Goal: Task Accomplishment & Management: Use online tool/utility

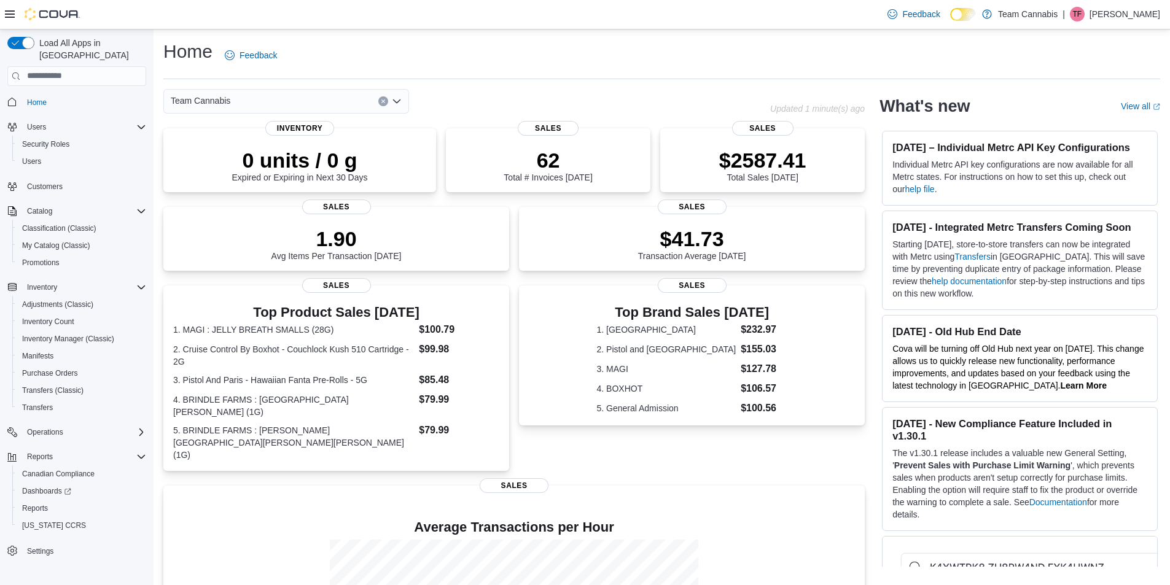
click at [490, 35] on div "Home Feedback Team Cannabis Updated 1 minute(s) ago 0 units / 0 g Expired or Ex…" at bounding box center [662, 386] width 1016 height 714
click at [39, 504] on span "Reports" at bounding box center [35, 509] width 26 height 10
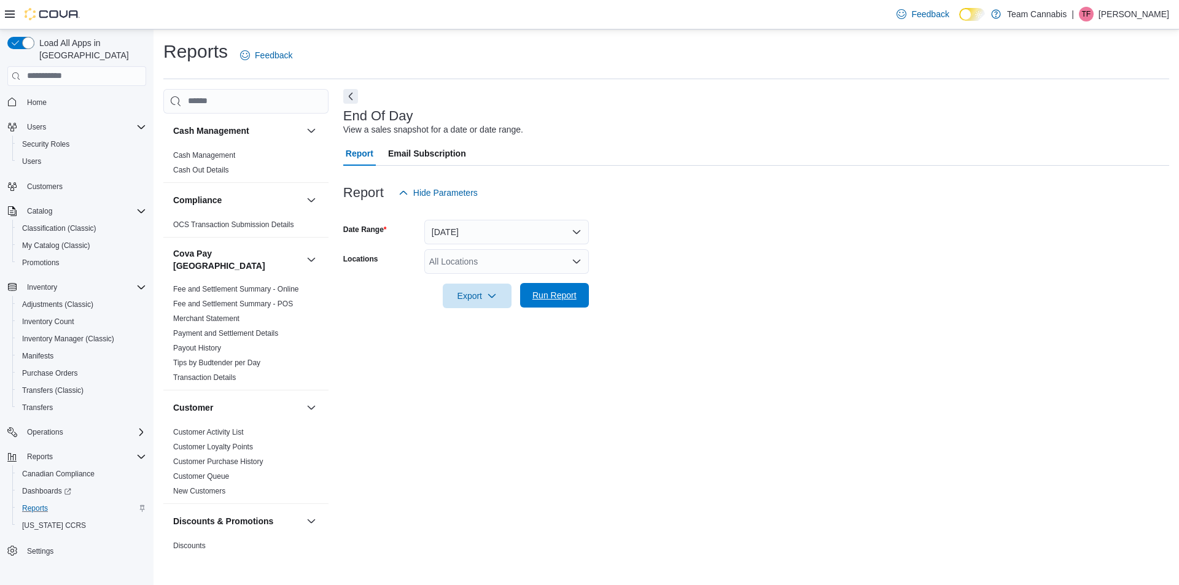
click at [550, 300] on span "Run Report" at bounding box center [554, 295] width 44 height 12
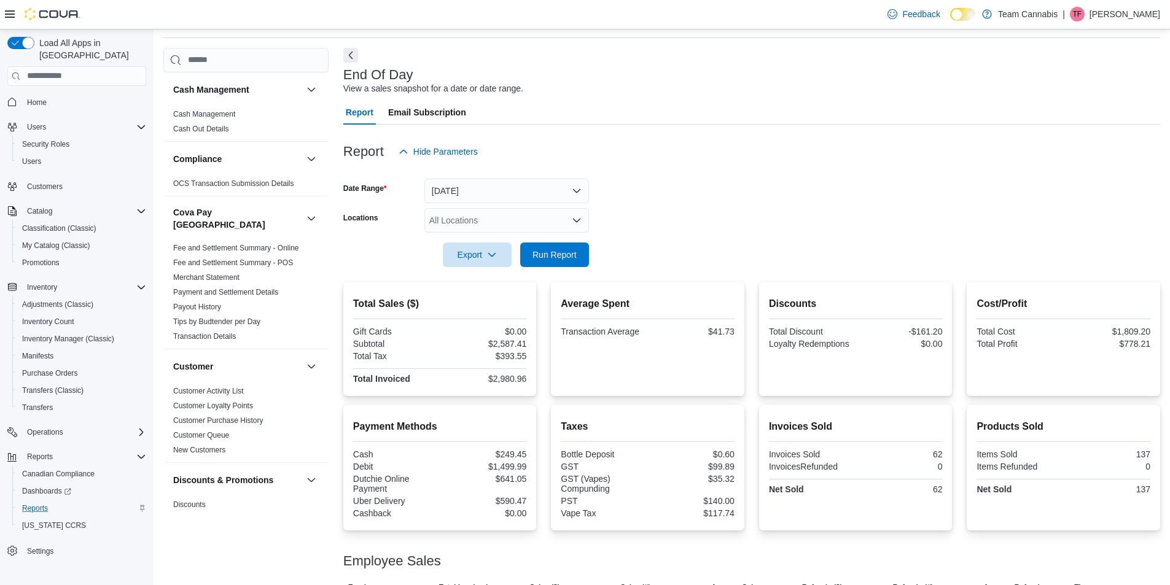
scroll to position [123, 0]
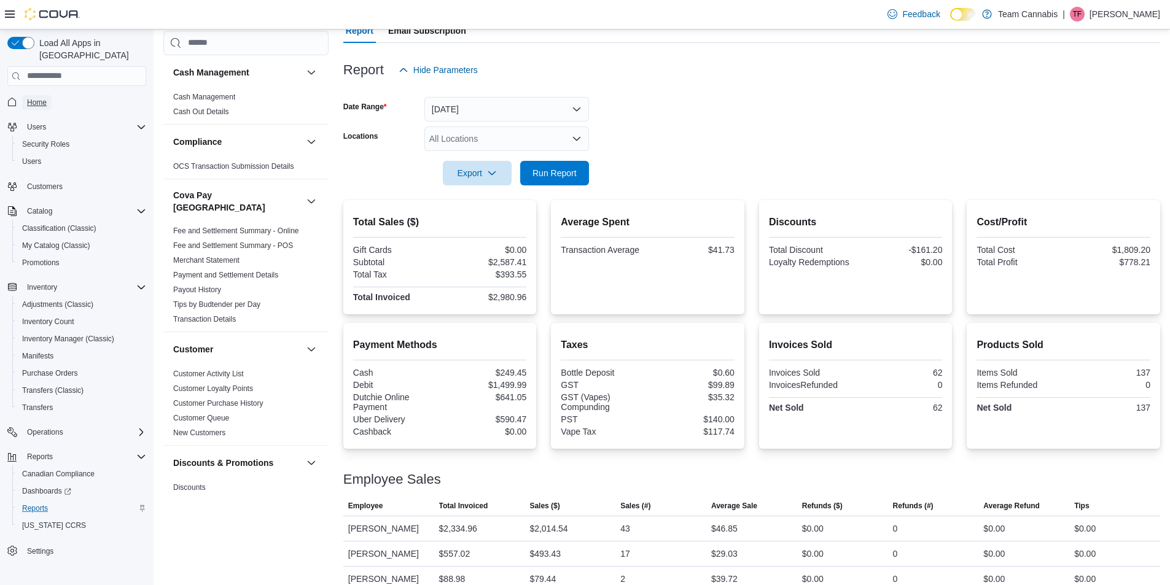
click at [43, 98] on span "Home" at bounding box center [37, 103] width 20 height 10
